Goal: Task Accomplishment & Management: Manage account settings

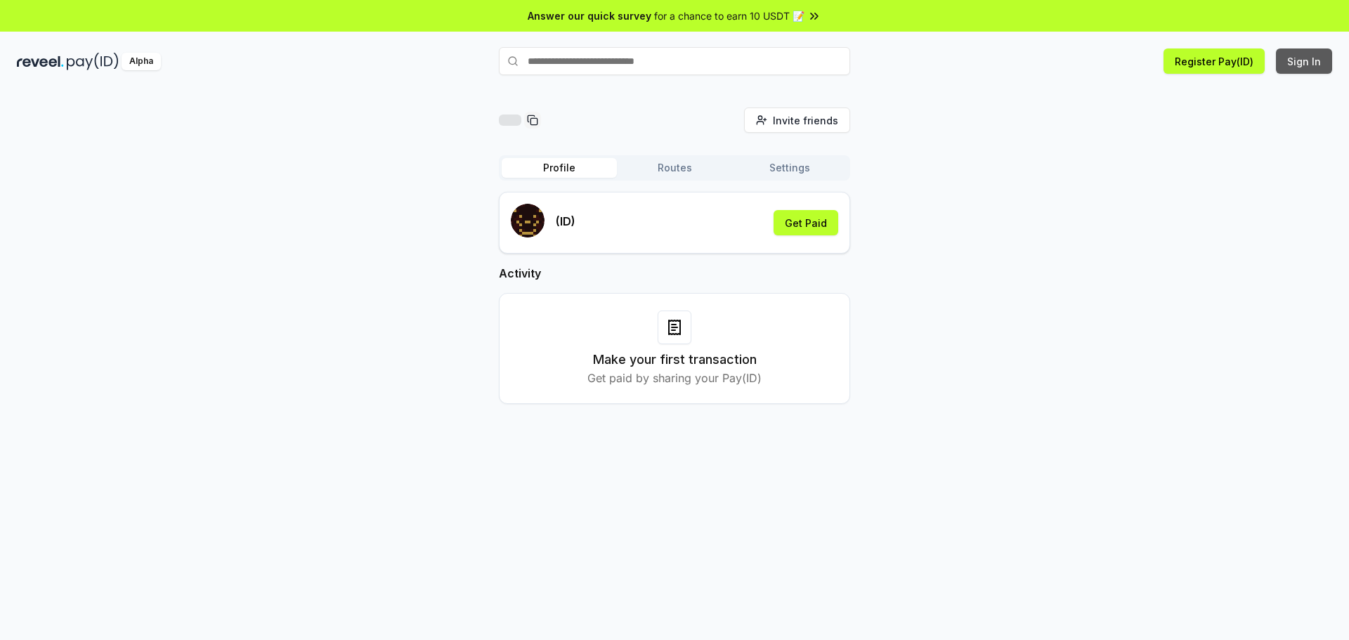
click at [1309, 63] on button "Sign In" at bounding box center [1304, 60] width 56 height 25
